Goal: Task Accomplishment & Management: Use online tool/utility

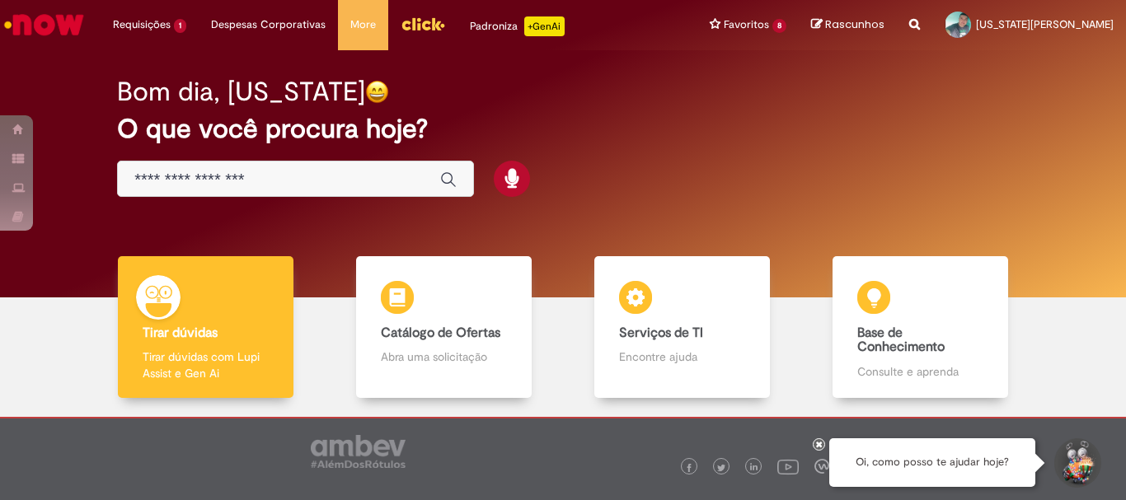
click at [169, 183] on input "Basta digitar aqui" at bounding box center [278, 180] width 289 height 19
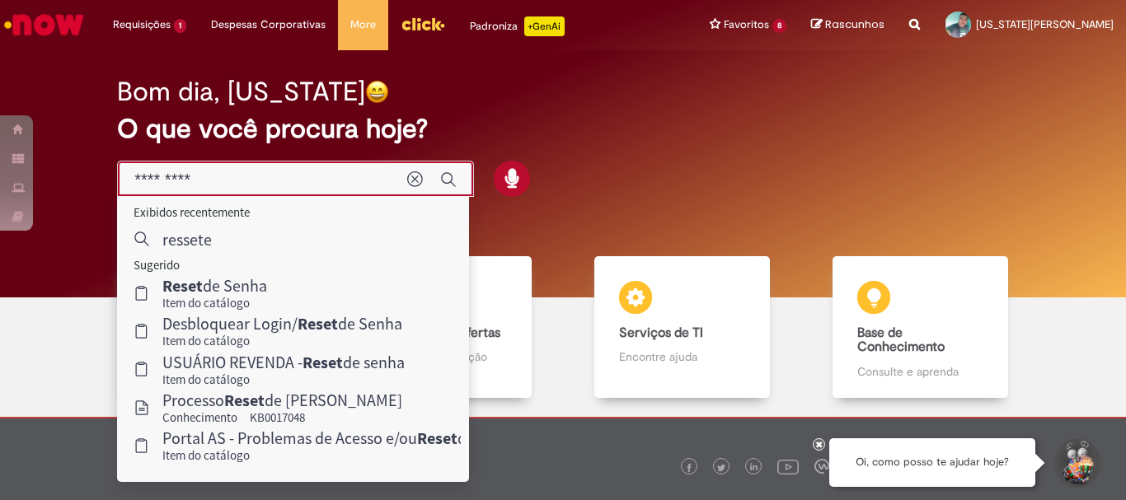
type input "**********"
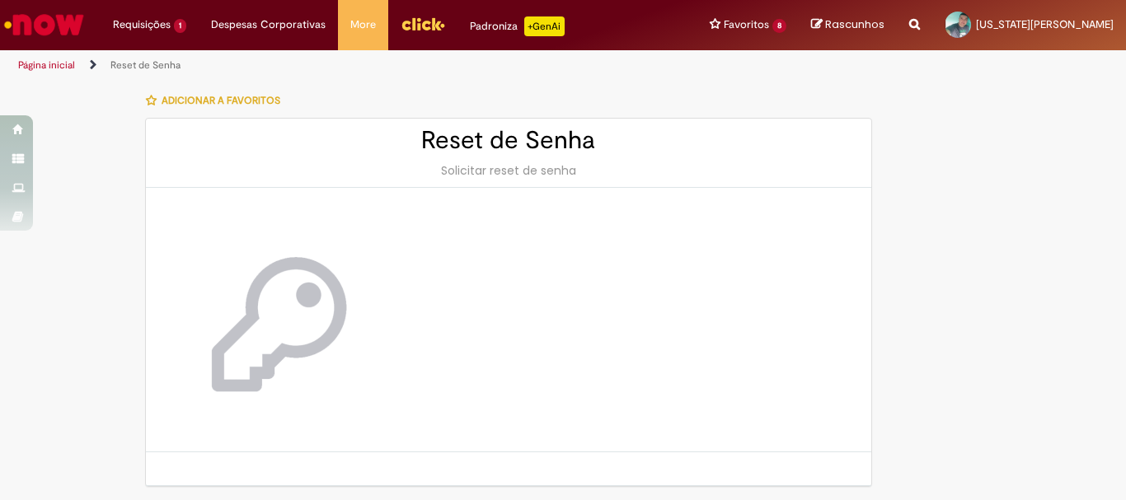
click at [499, 167] on div "Solicitar reset de senha" at bounding box center [508, 170] width 692 height 16
click at [564, 142] on h2 "Reset de Senha" at bounding box center [508, 140] width 692 height 27
click at [180, 101] on span "Adicionar a Favoritos" at bounding box center [221, 100] width 119 height 13
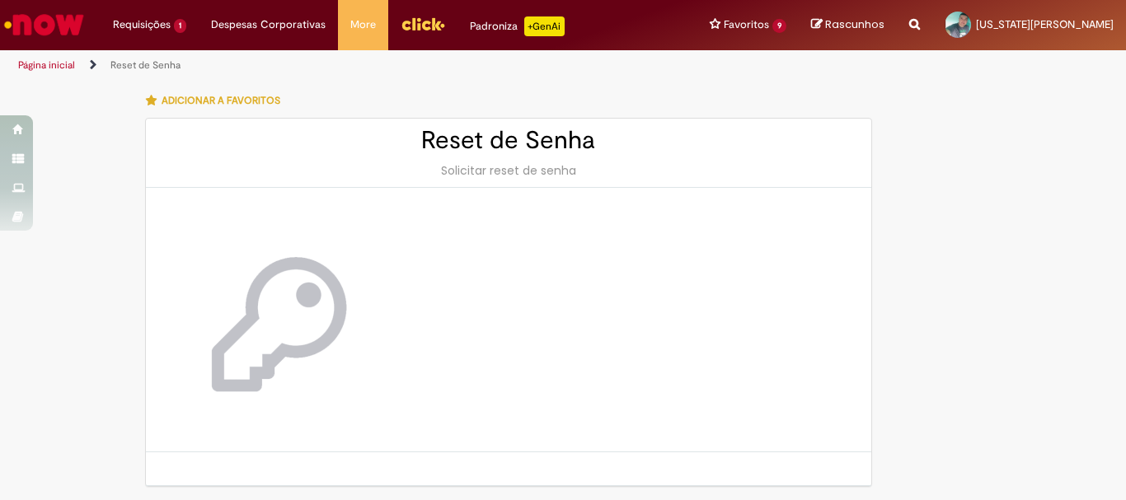
click at [504, 134] on h2 "Reset de Senha" at bounding box center [508, 140] width 692 height 27
click at [571, 165] on div "Solicitar reset de senha" at bounding box center [508, 170] width 692 height 16
click at [572, 166] on div "Solicitar reset de senha" at bounding box center [508, 170] width 692 height 16
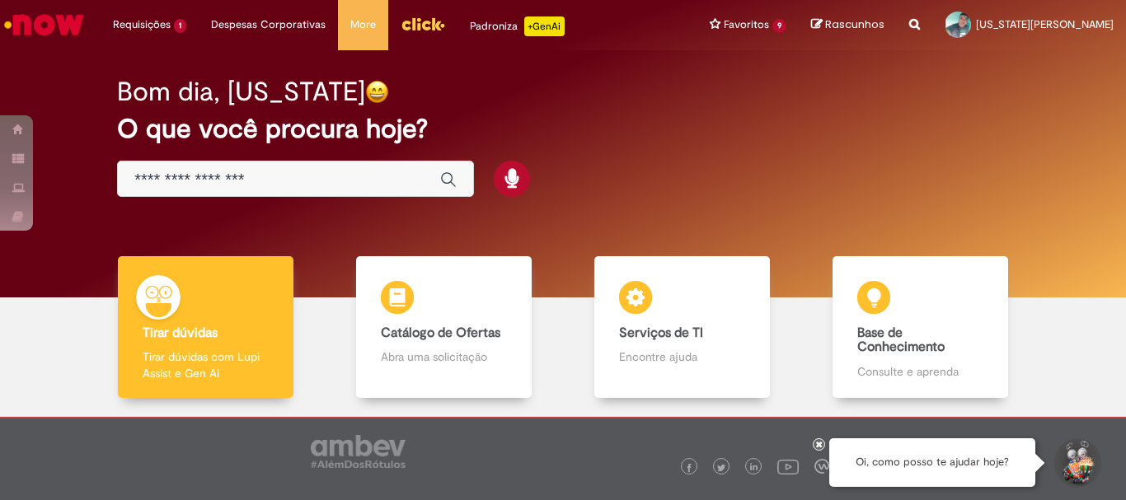
click at [200, 171] on input "Basta digitar aqui" at bounding box center [278, 180] width 289 height 19
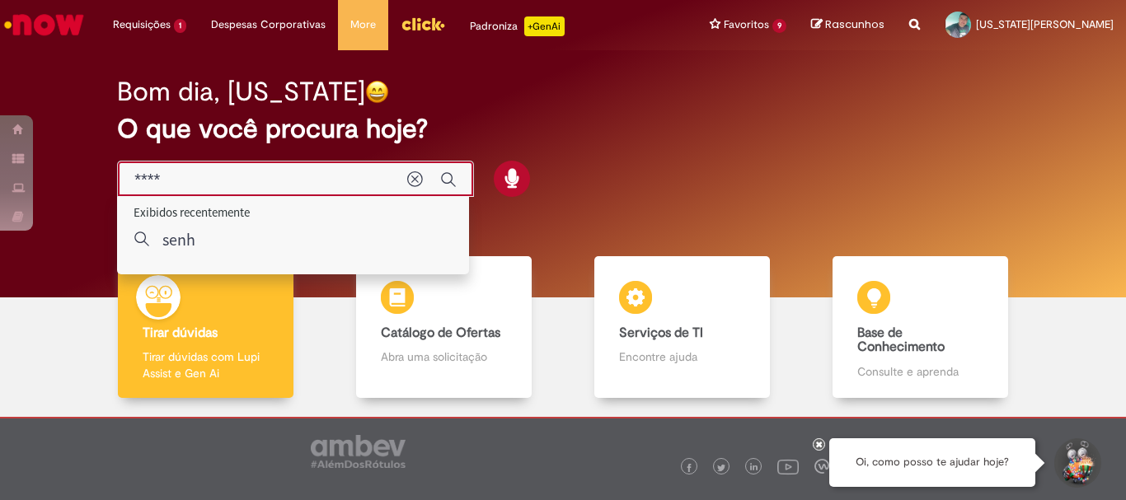
type input "*****"
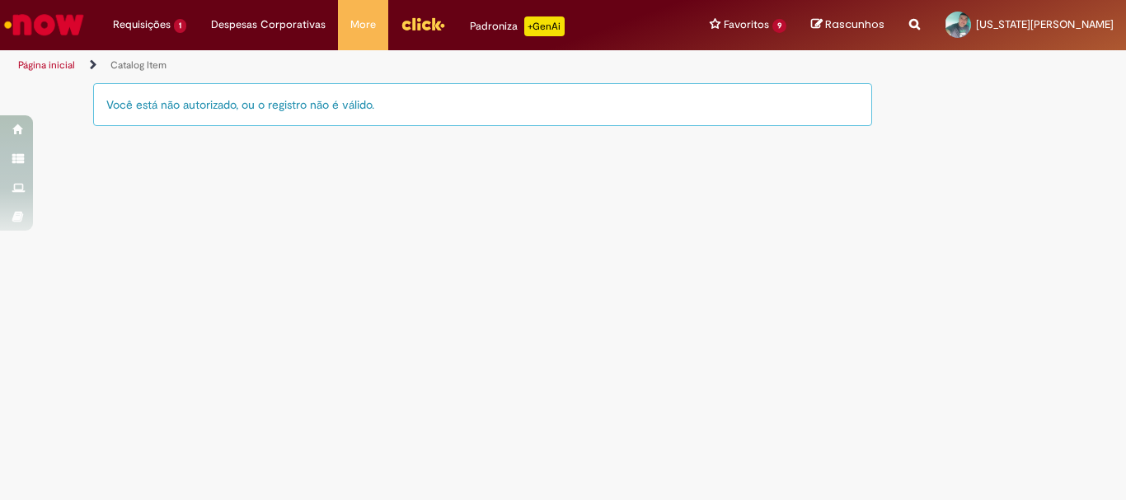
click at [239, 105] on div "Você está não autorizado, ou o registro não é válido." at bounding box center [482, 104] width 779 height 43
